Goal: Information Seeking & Learning: Learn about a topic

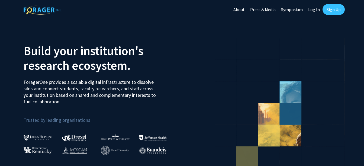
click at [312, 8] on link "Log In" at bounding box center [314, 9] width 17 height 19
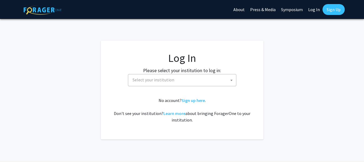
click at [198, 78] on span "Select your institution" at bounding box center [183, 79] width 106 height 11
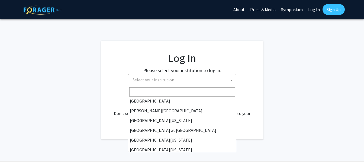
scroll to position [176, 0]
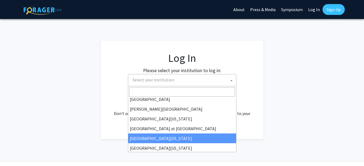
select select "13"
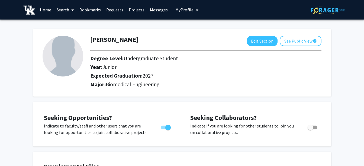
click at [72, 9] on icon at bounding box center [72, 10] width 3 height 4
click at [135, 11] on link "Projects" at bounding box center [136, 9] width 21 height 19
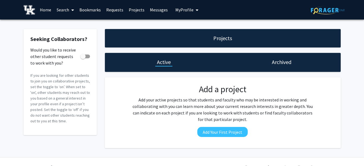
click at [71, 10] on span at bounding box center [71, 10] width 5 height 19
click at [69, 24] on span "Faculty/Staff" at bounding box center [74, 25] width 40 height 11
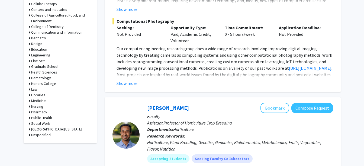
scroll to position [251, 0]
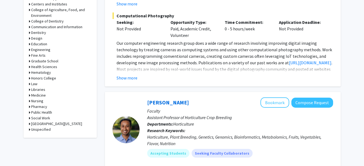
click at [34, 51] on h3 "Engineering" at bounding box center [40, 50] width 19 height 6
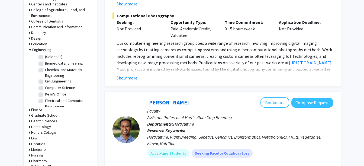
click at [45, 63] on label "Biomedical Engineering" at bounding box center [64, 63] width 38 height 6
click at [45, 63] on input "Biomedical Engineering" at bounding box center [47, 62] width 4 height 4
checkbox input "true"
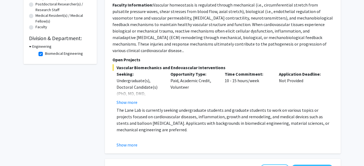
scroll to position [134, 0]
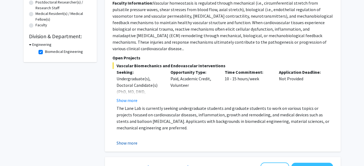
click at [132, 140] on button "Show more" at bounding box center [127, 143] width 21 height 7
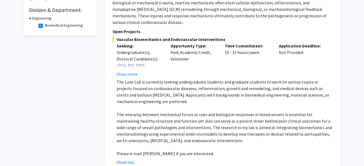
scroll to position [150, 0]
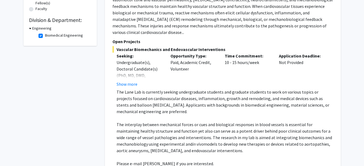
click at [326, 61] on div "Application Deadline: Not Provided" at bounding box center [302, 70] width 54 height 35
